Goal: Navigation & Orientation: Find specific page/section

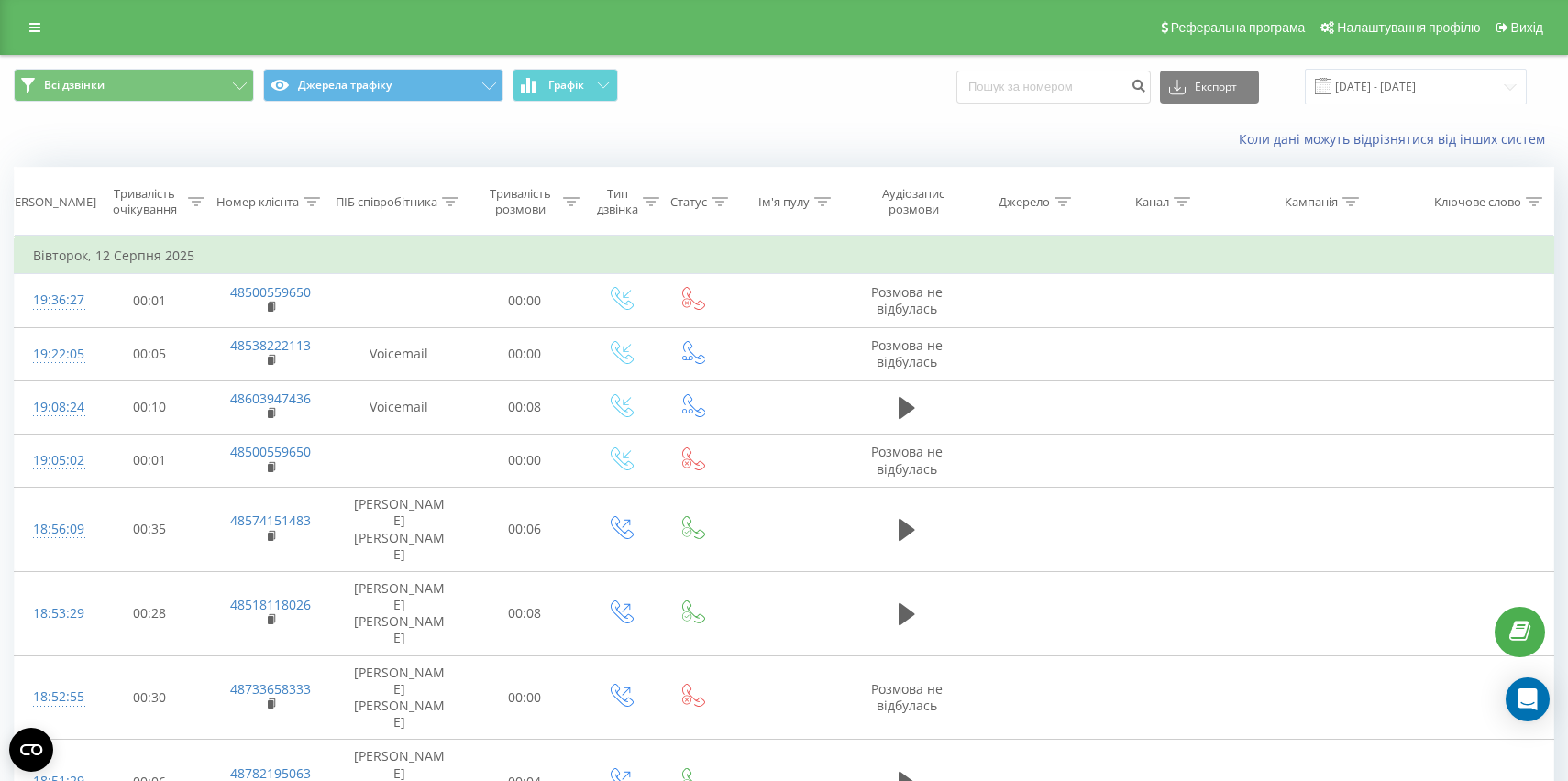
click at [33, 13] on div "Реферальна програма Налаштування профілю Вихід" at bounding box center [784, 27] width 1568 height 55
click at [31, 27] on icon at bounding box center [34, 27] width 11 height 13
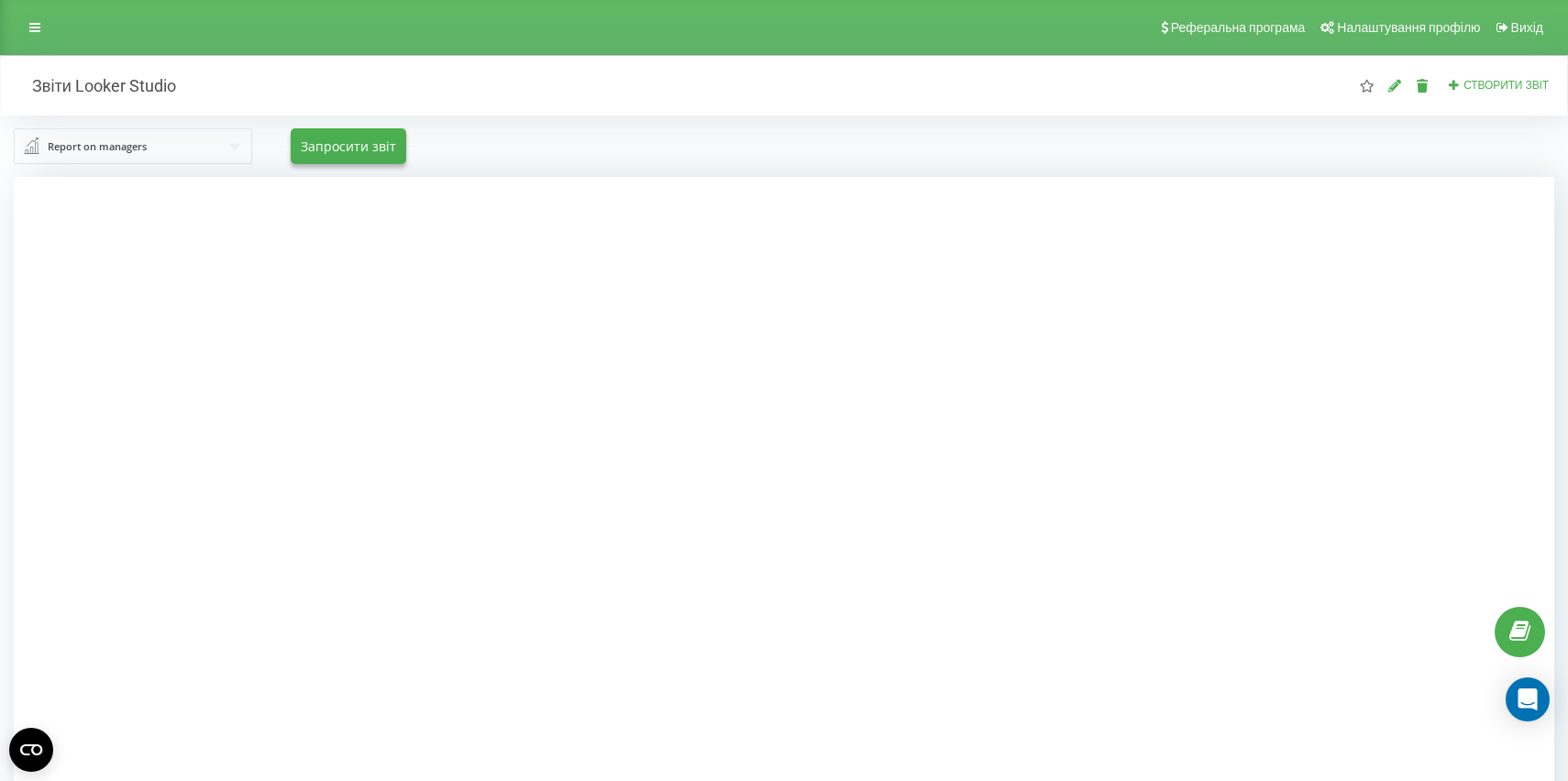
click at [1336, 333] on div at bounding box center [784, 567] width 1540 height 781
click at [304, 494] on div at bounding box center [784, 567] width 1540 height 781
click at [1420, 396] on div at bounding box center [784, 567] width 1540 height 781
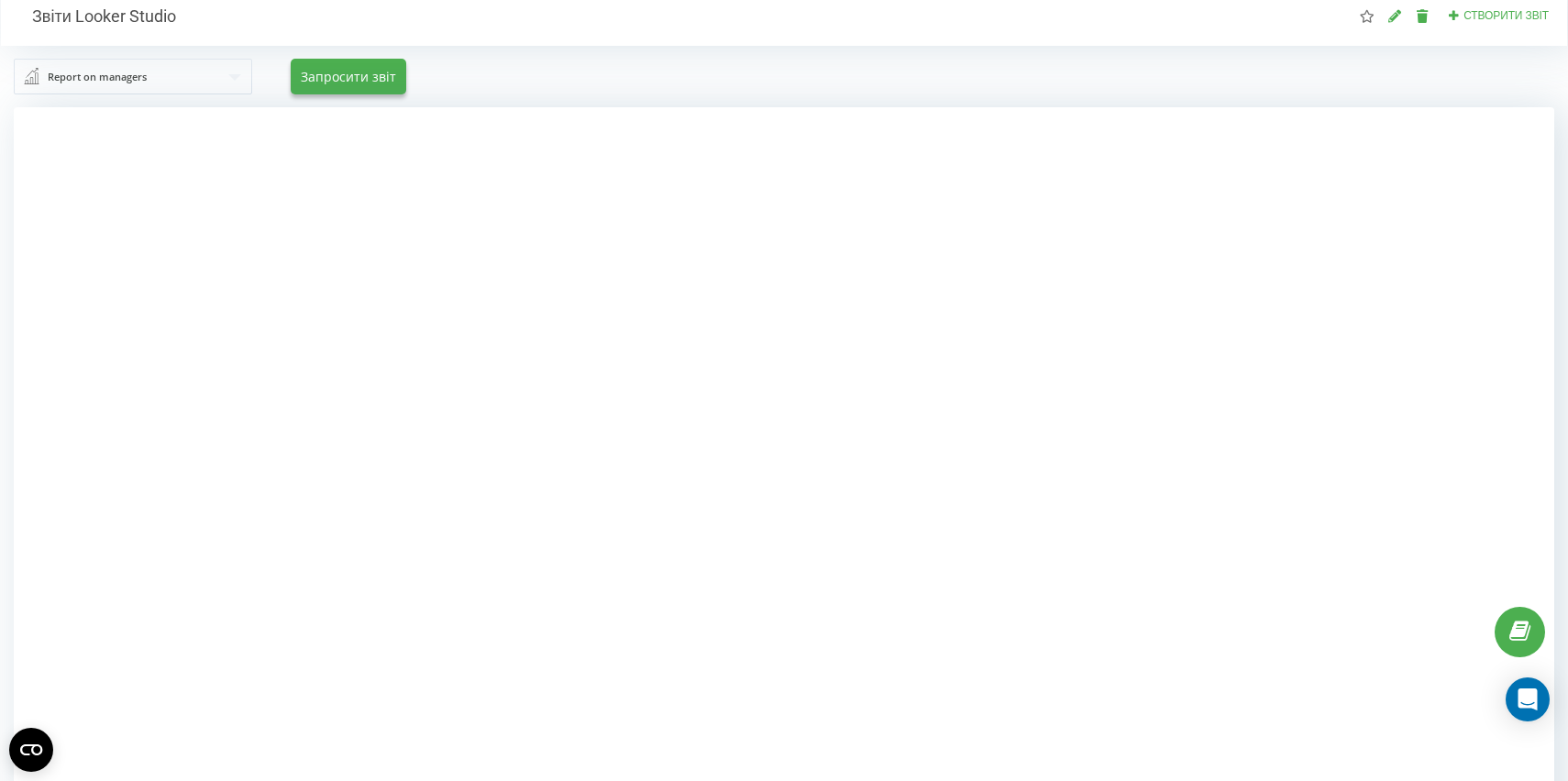
scroll to position [59, 0]
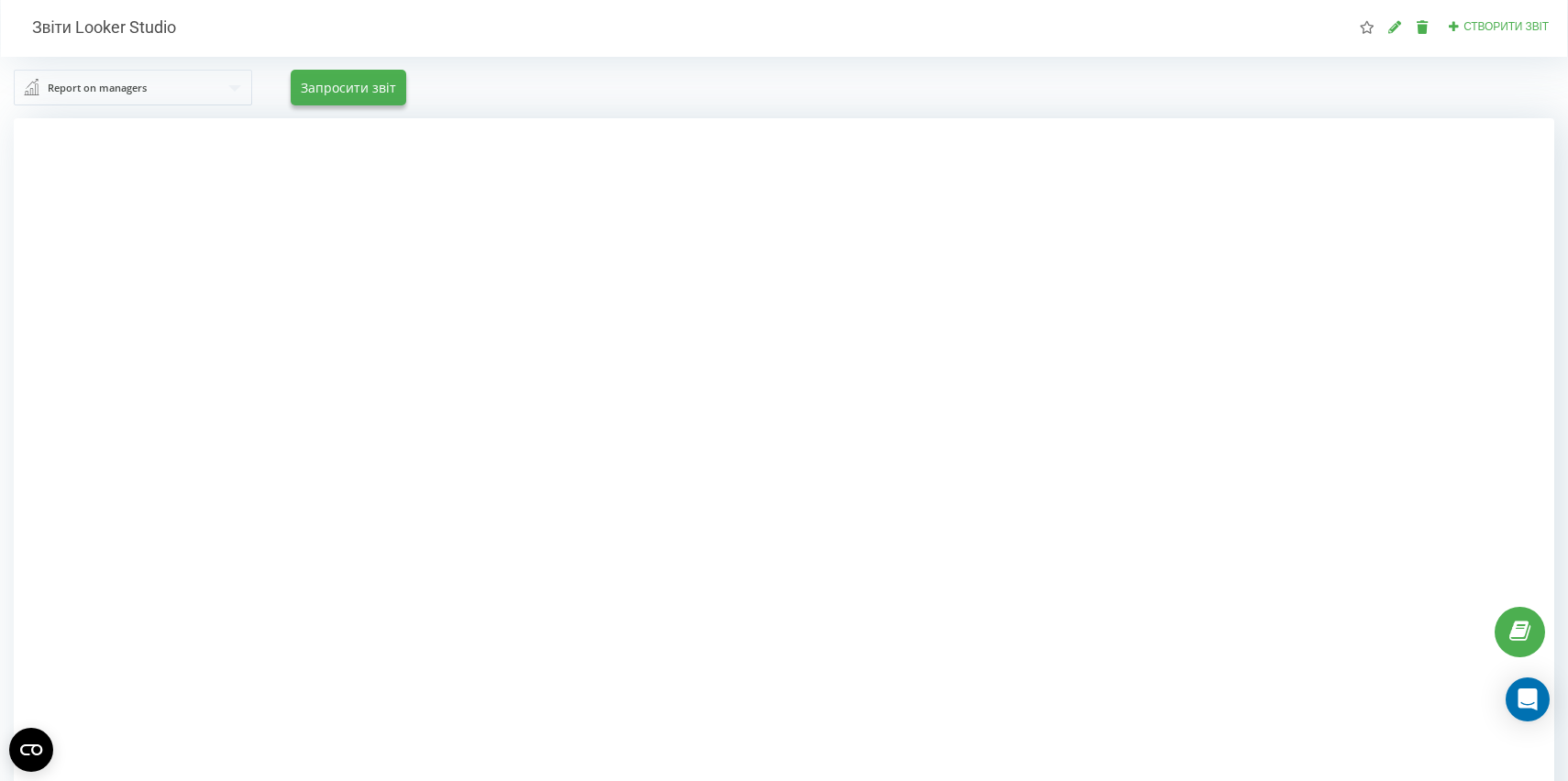
click at [1298, 282] on div at bounding box center [784, 508] width 1540 height 781
